Goal: Navigation & Orientation: Go to known website

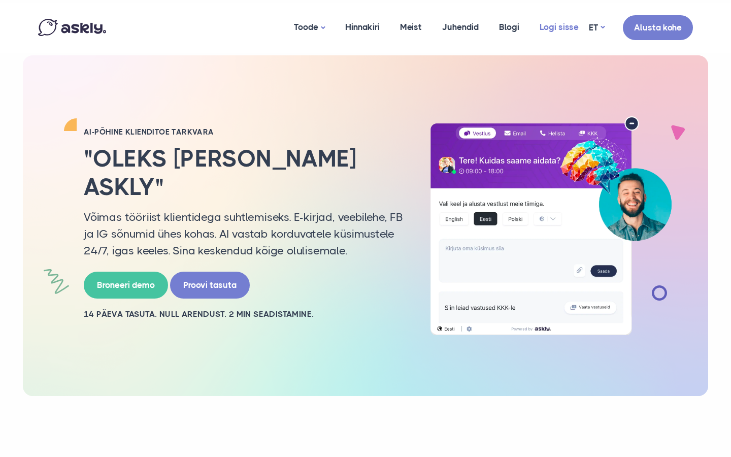
click at [556, 24] on link "Logi sisse" at bounding box center [559, 27] width 59 height 49
click at [451, 21] on link "Juhendid" at bounding box center [460, 27] width 57 height 49
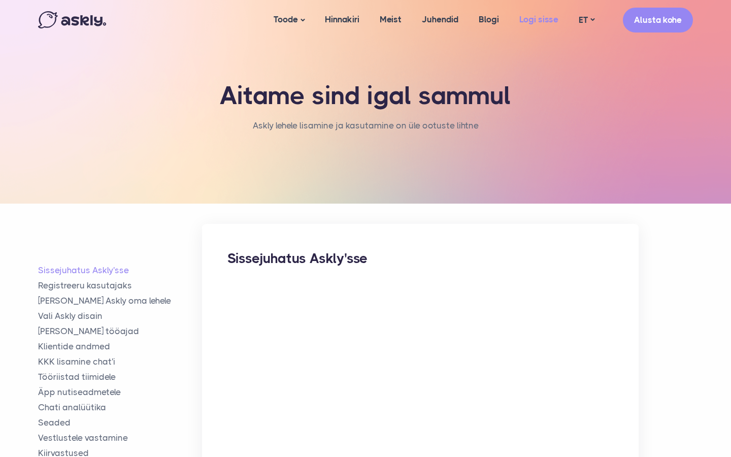
click at [541, 22] on link "Logi sisse" at bounding box center [538, 19] width 59 height 39
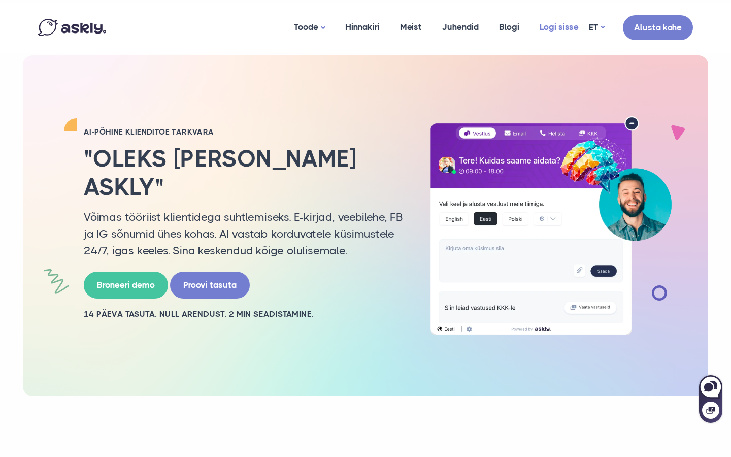
click at [558, 31] on link "Logi sisse" at bounding box center [559, 27] width 59 height 49
